Goal: Information Seeking & Learning: Learn about a topic

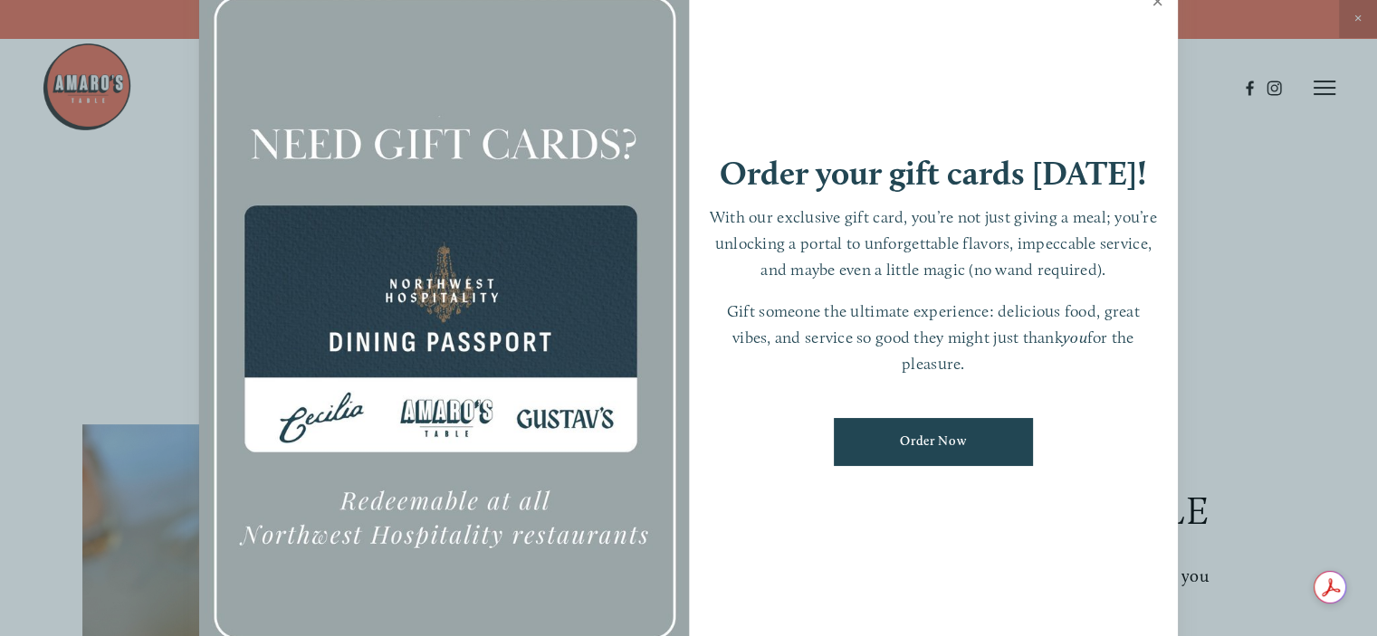
click at [1158, 2] on link "Close" at bounding box center [1157, 3] width 35 height 51
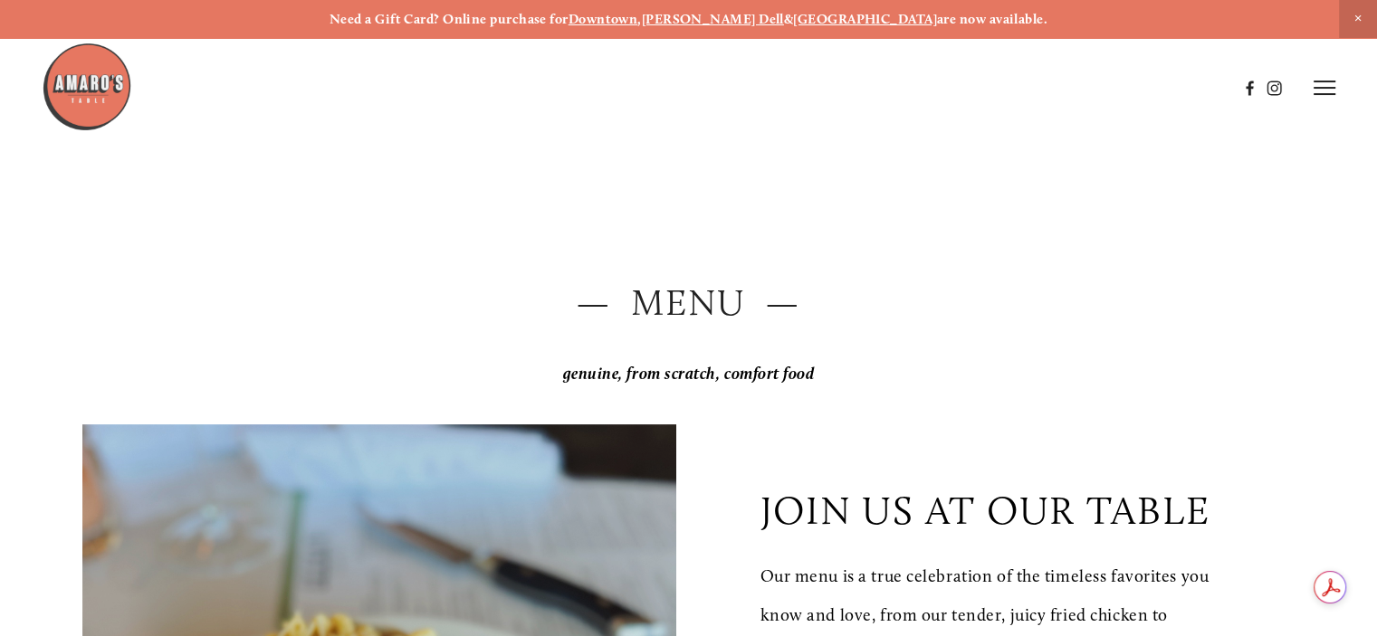
click at [91, 83] on img at bounding box center [87, 87] width 91 height 91
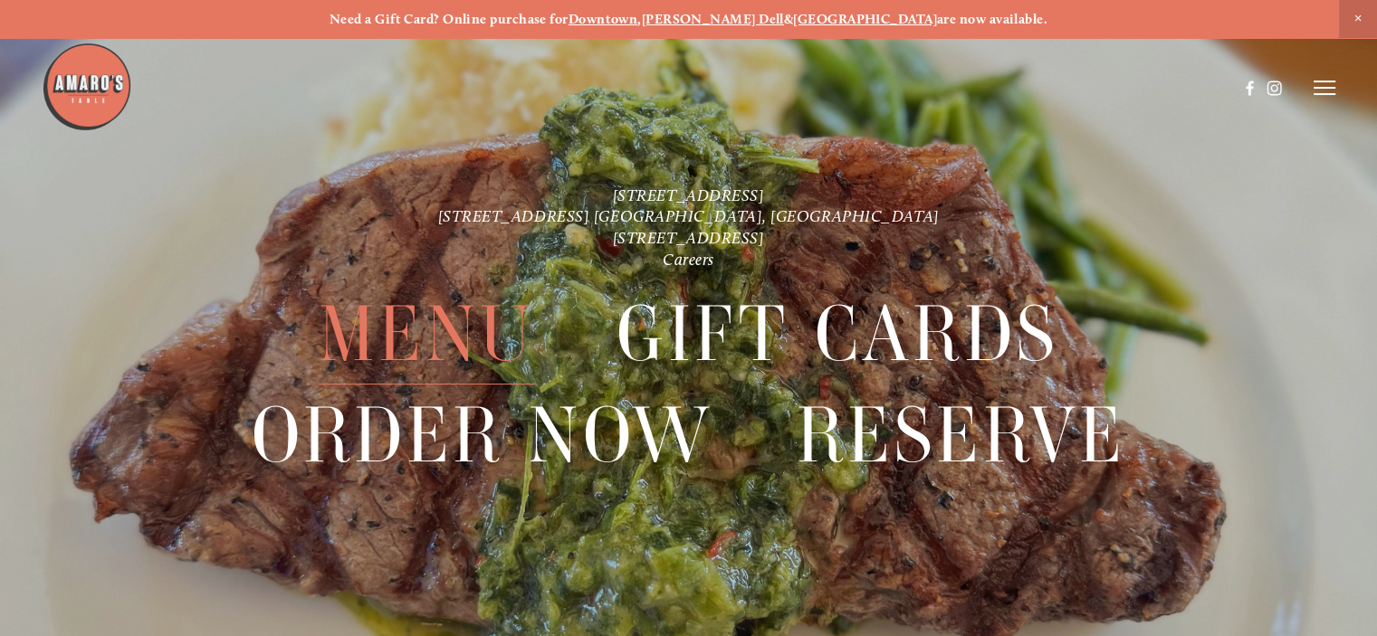
click at [433, 336] on span "Menu" at bounding box center [426, 334] width 215 height 100
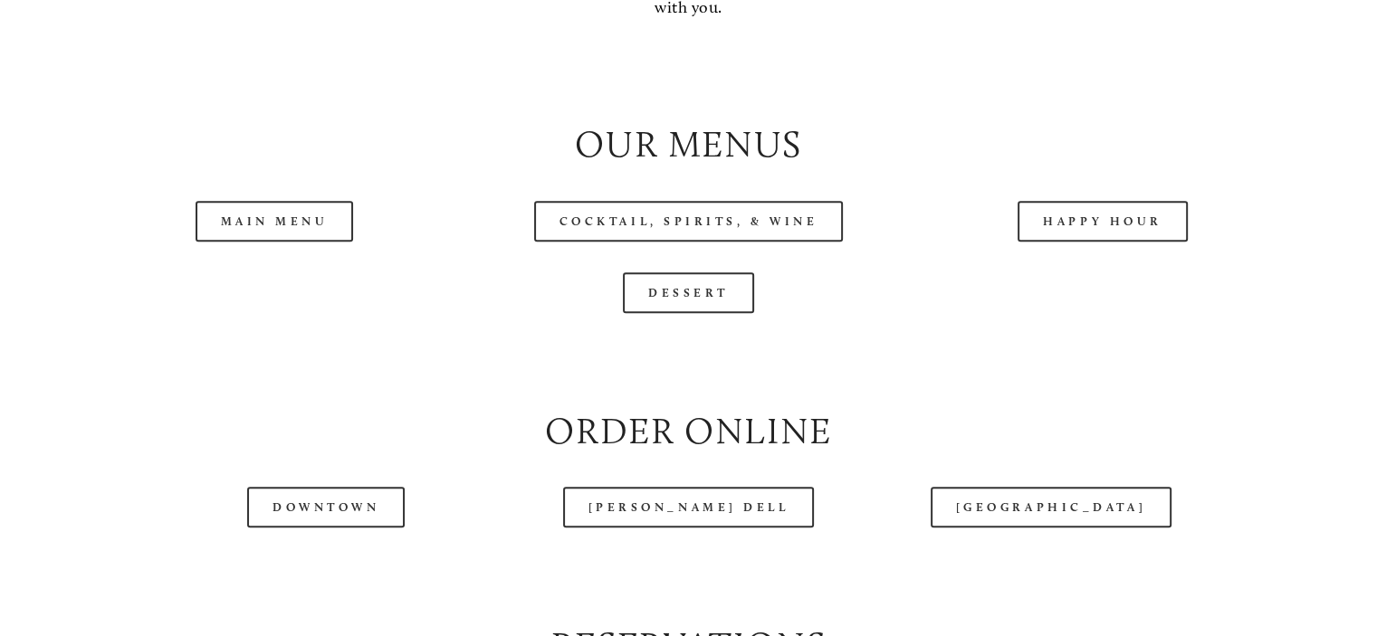
scroll to position [1811, 0]
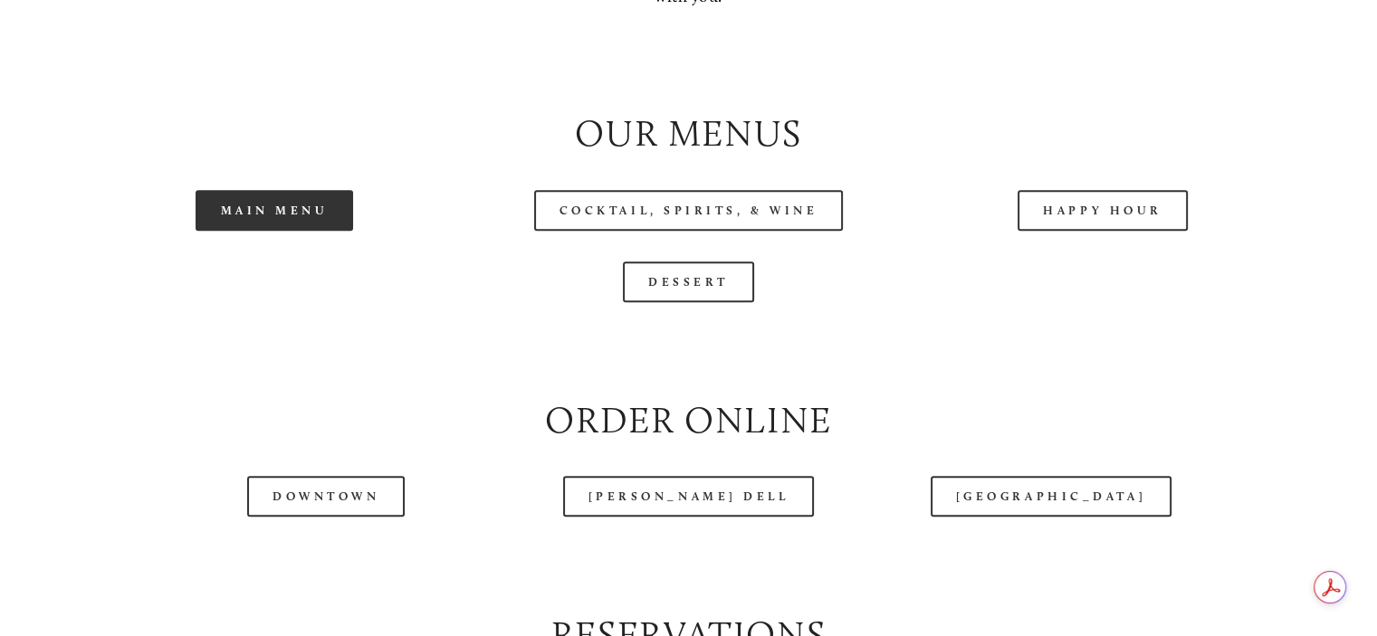
click at [272, 231] on link "Main Menu" at bounding box center [275, 210] width 158 height 41
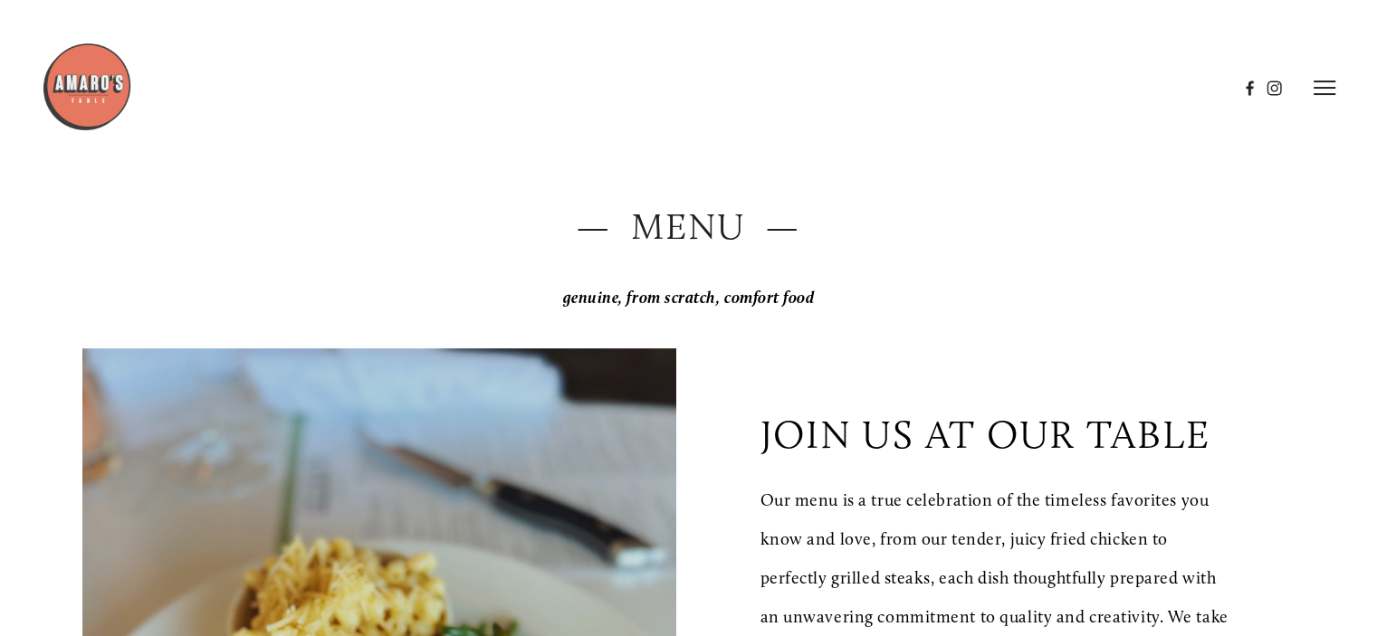
scroll to position [0, 0]
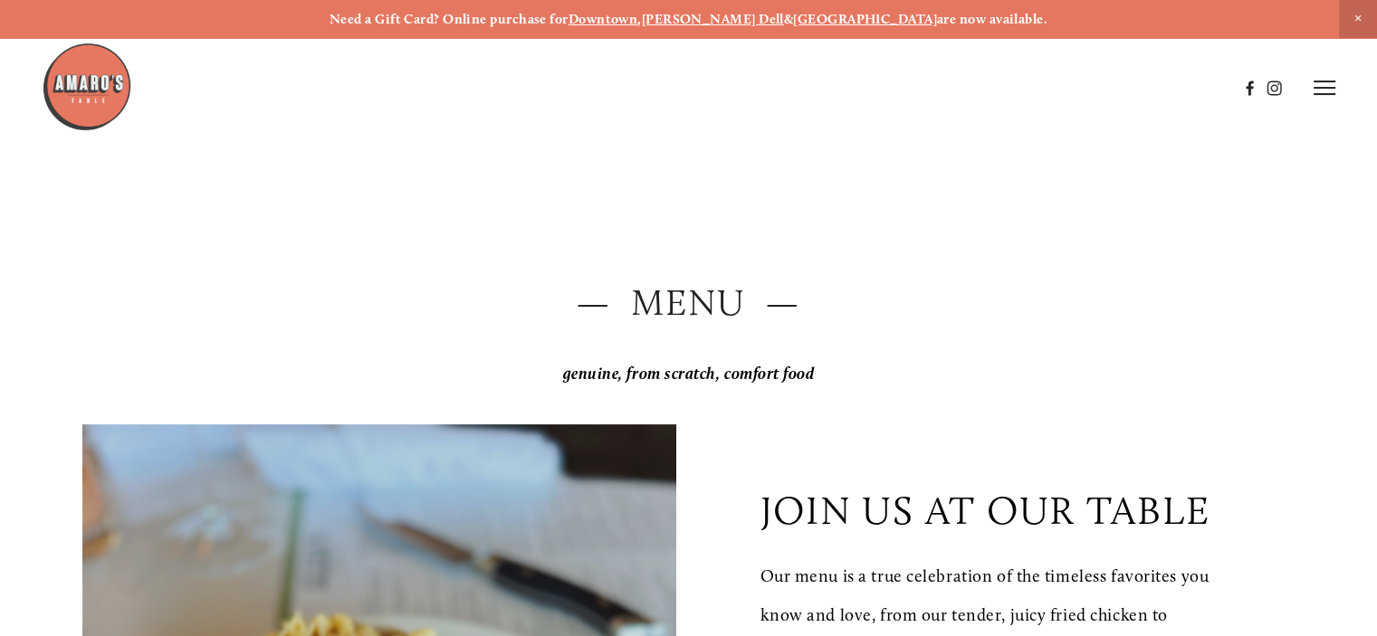
click at [78, 88] on img at bounding box center [87, 87] width 91 height 91
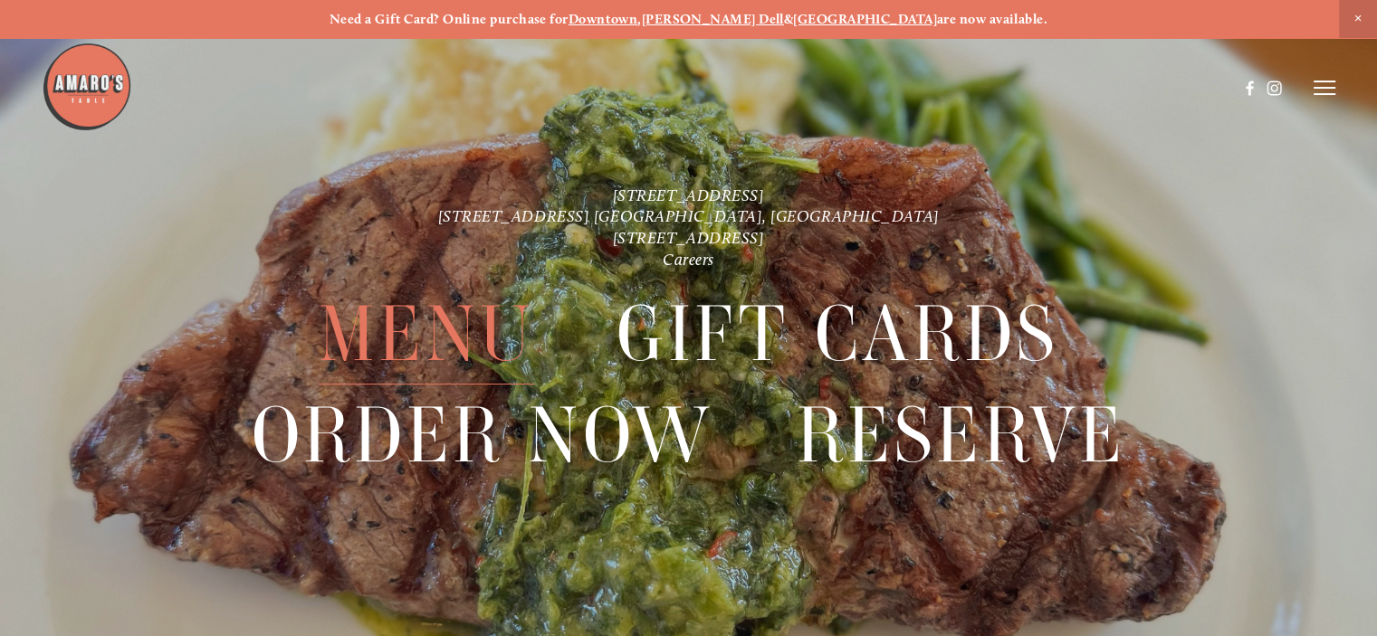
click at [424, 321] on span "Menu" at bounding box center [426, 334] width 215 height 100
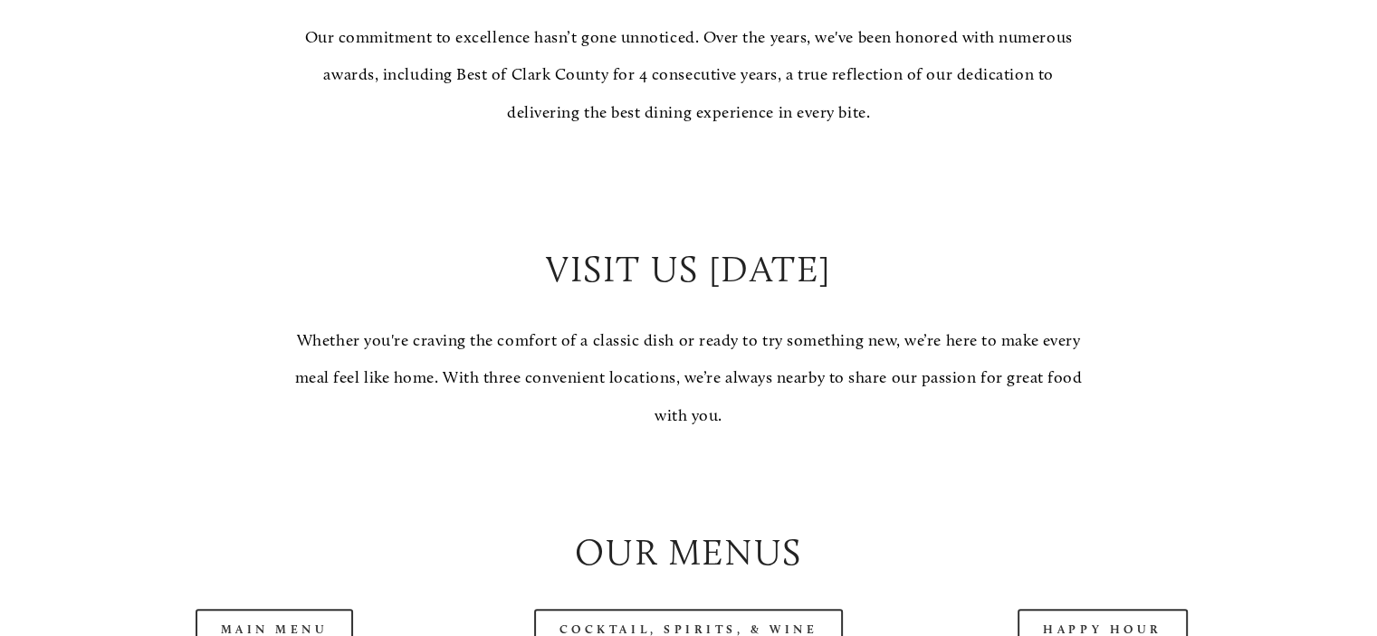
scroll to position [1720, 0]
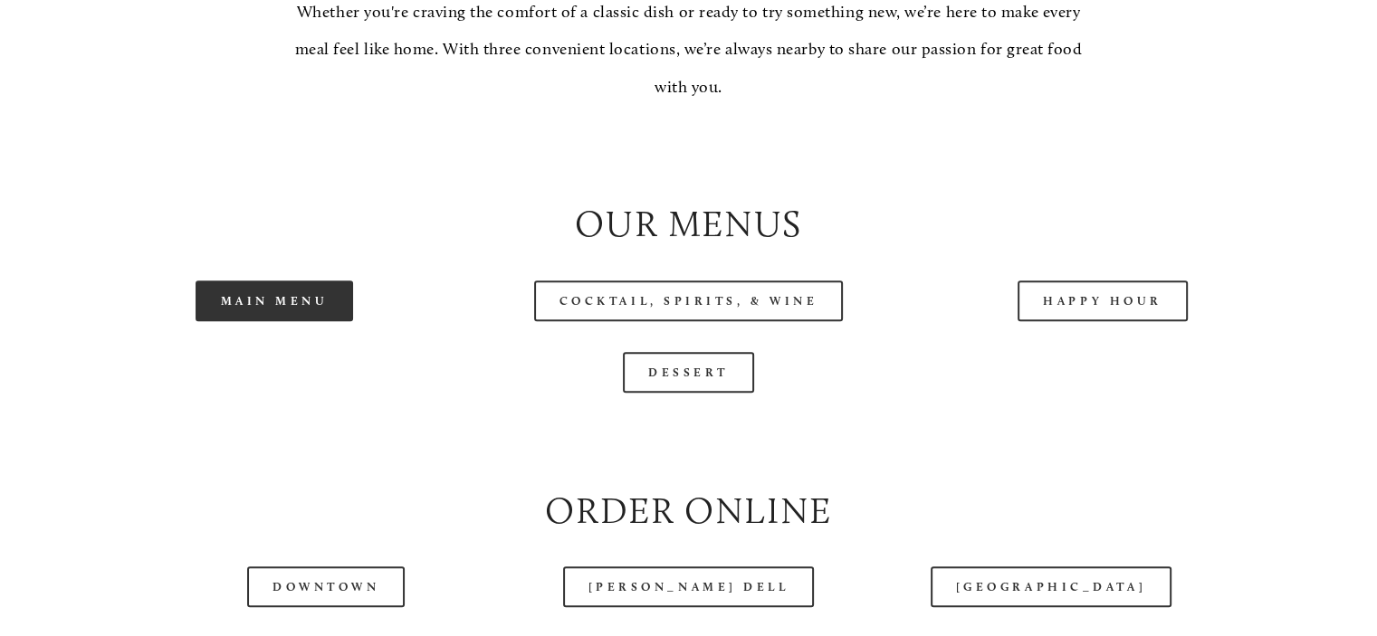
click at [282, 321] on link "Main Menu" at bounding box center [275, 301] width 158 height 41
